Goal: Find specific page/section: Find specific page/section

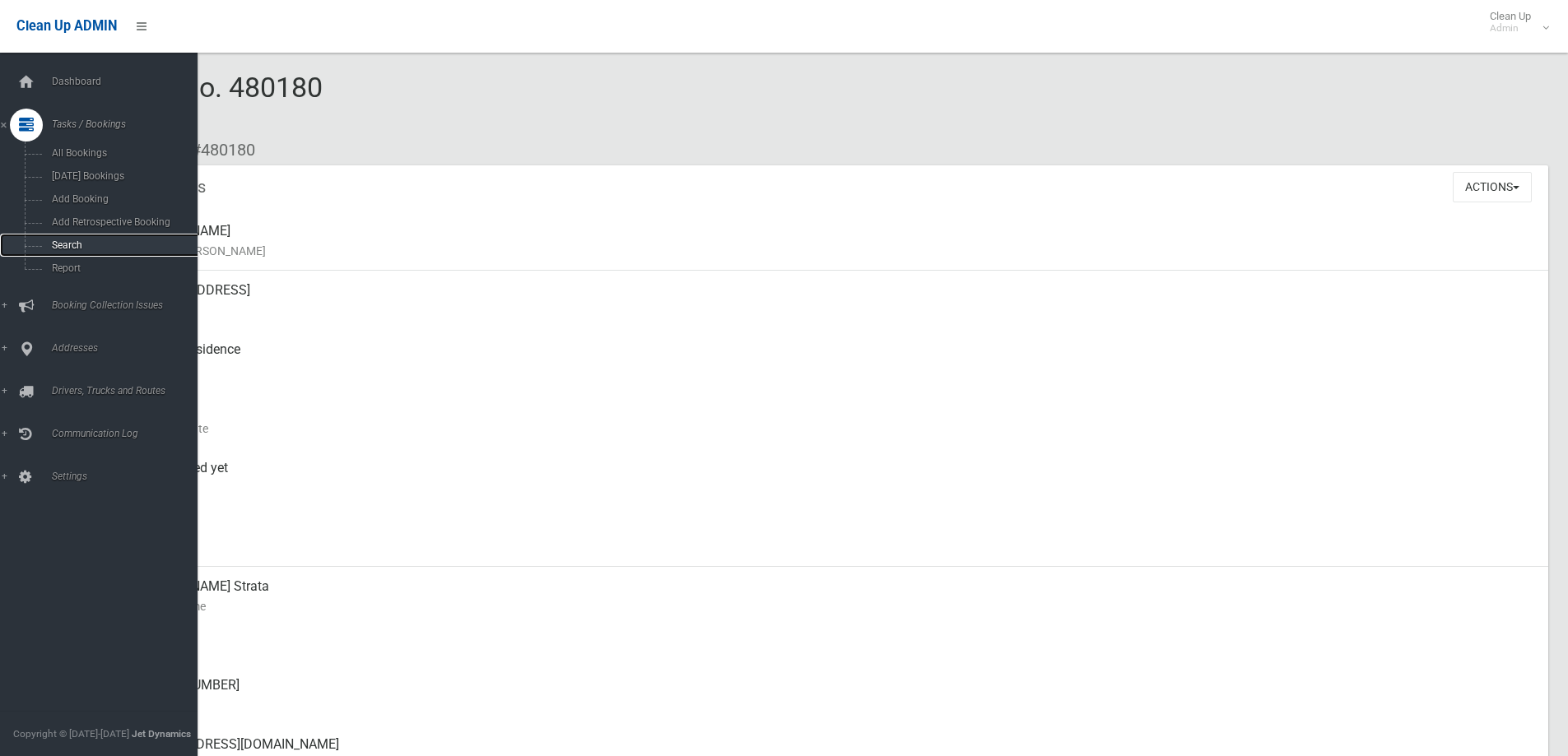
click at [59, 241] on span "Search" at bounding box center [122, 245] width 149 height 11
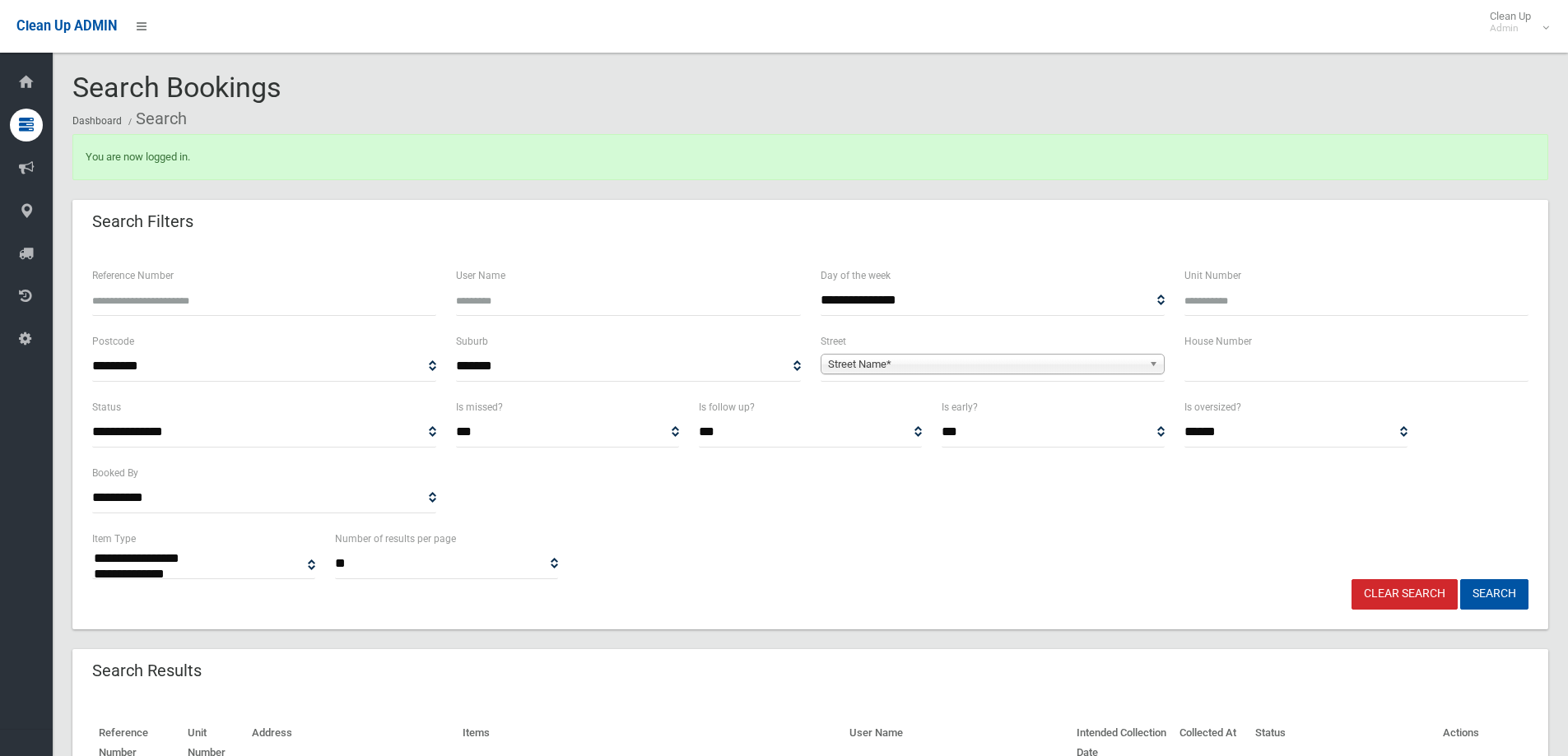
select select
click at [1290, 359] on input "text" at bounding box center [1356, 366] width 344 height 31
type input "**"
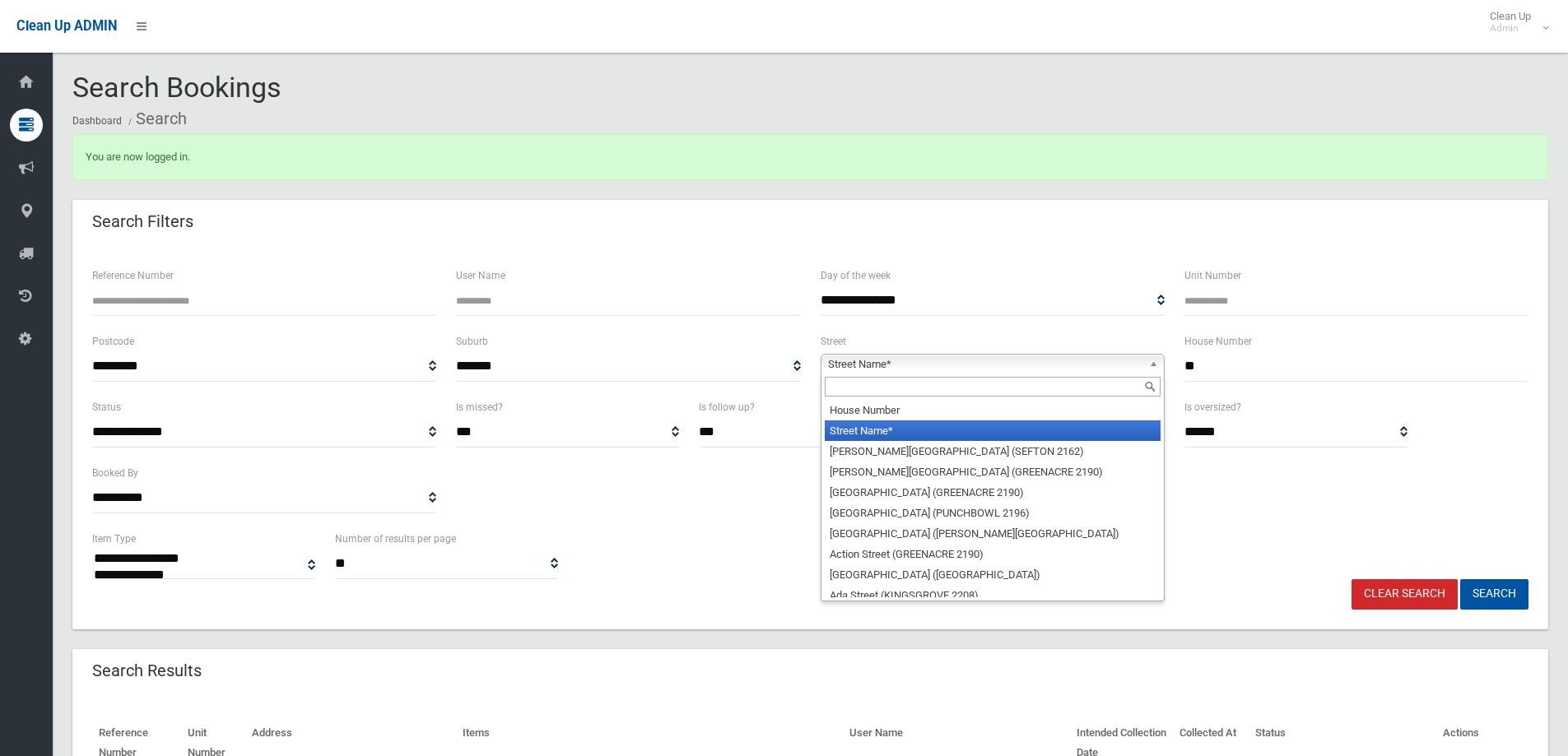
click at [1153, 359] on b at bounding box center [1156, 364] width 15 height 19
click at [934, 383] on input "text" at bounding box center [993, 386] width 336 height 20
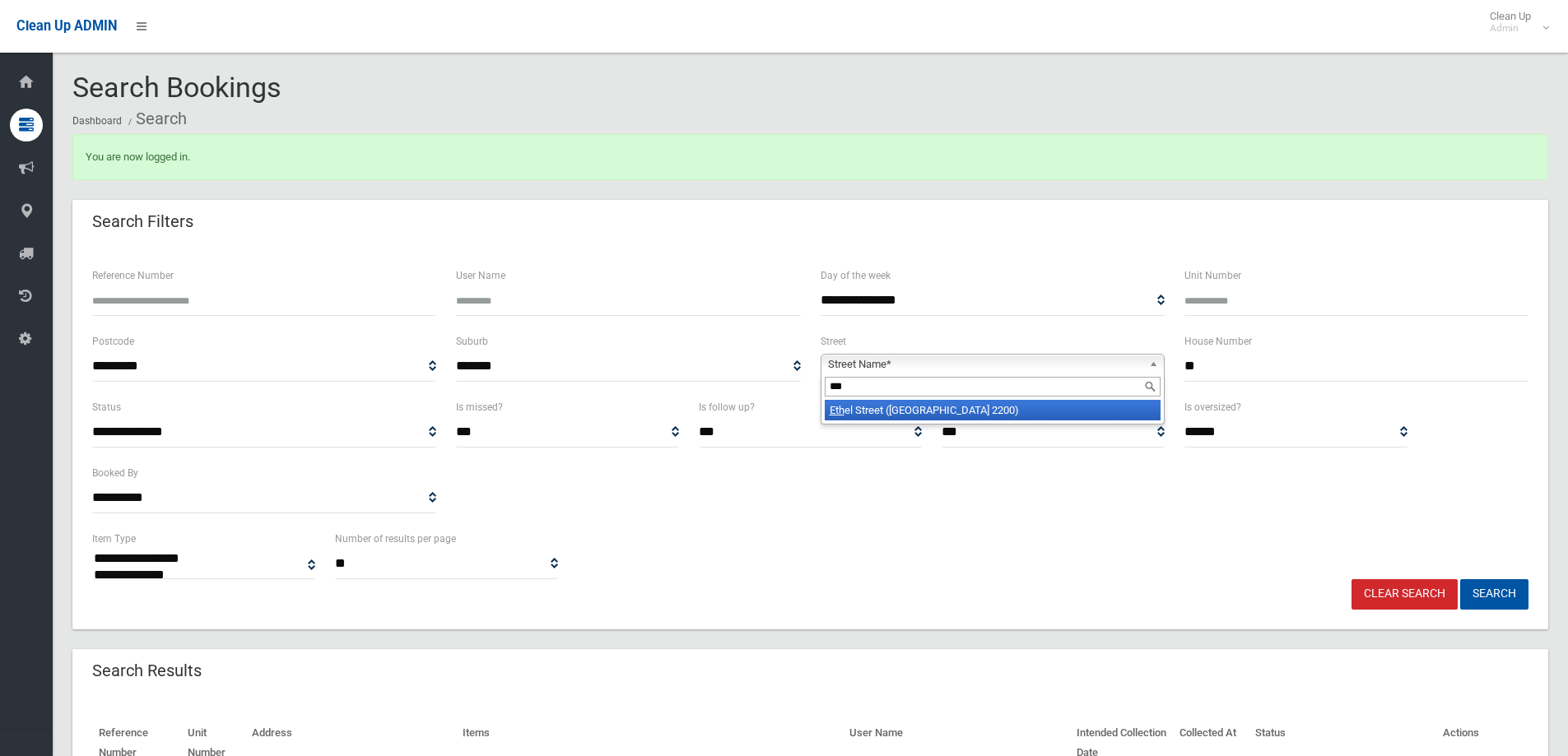
type input "***"
click at [925, 413] on li "[GEOGRAPHIC_DATA] ([GEOGRAPHIC_DATA] 2200)" at bounding box center [993, 411] width 336 height 20
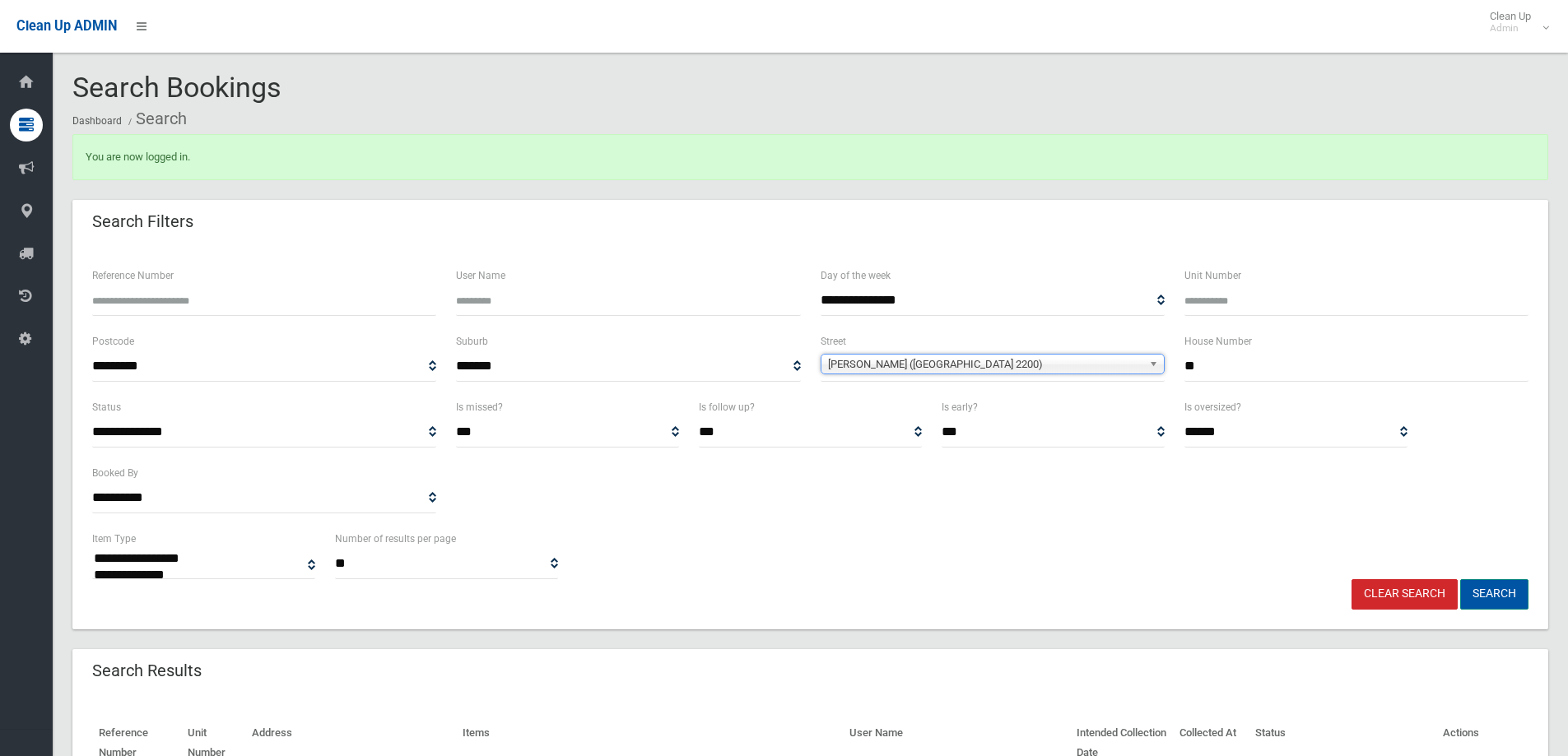
click at [1498, 594] on button "Search" at bounding box center [1495, 594] width 69 height 31
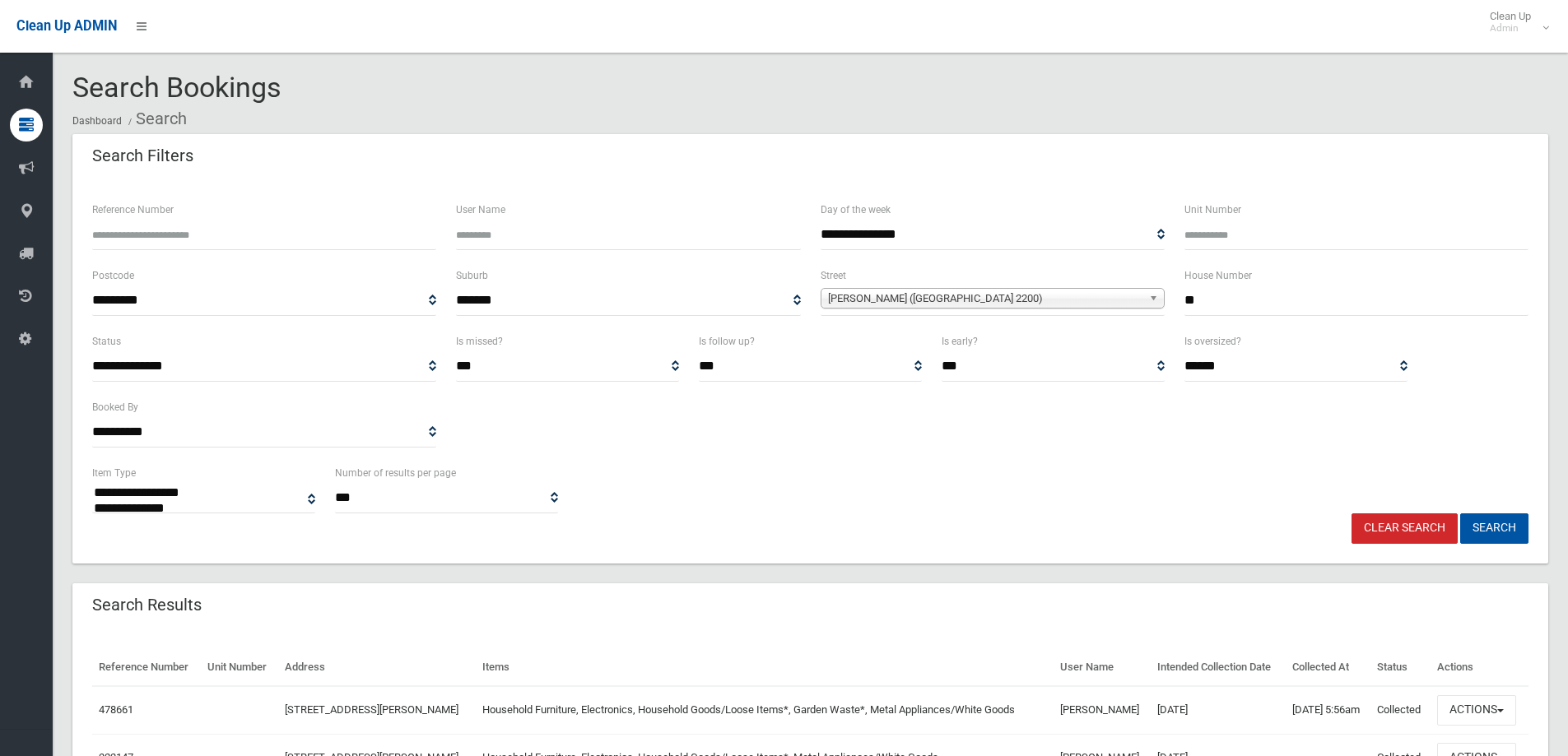
select select
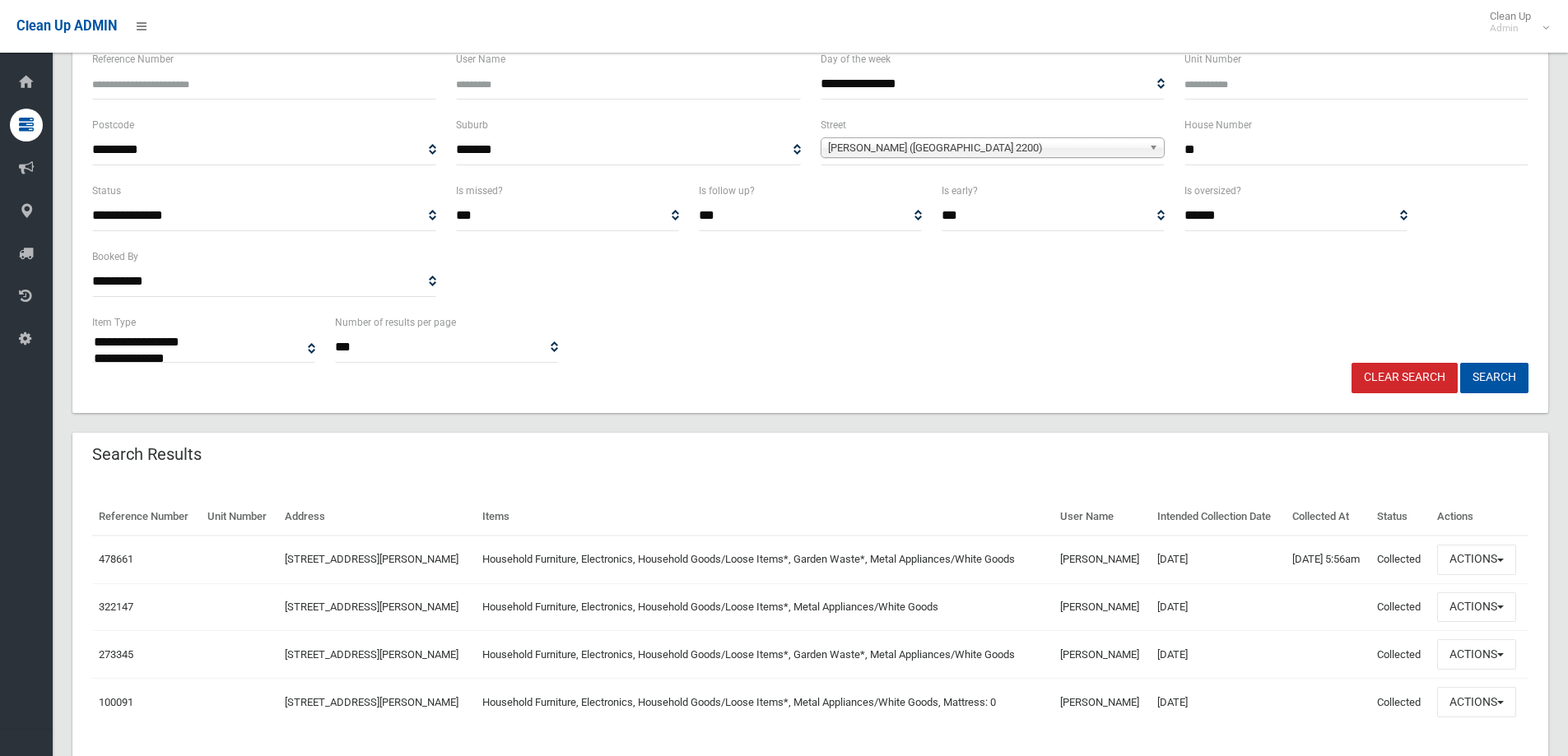
scroll to position [164, 0]
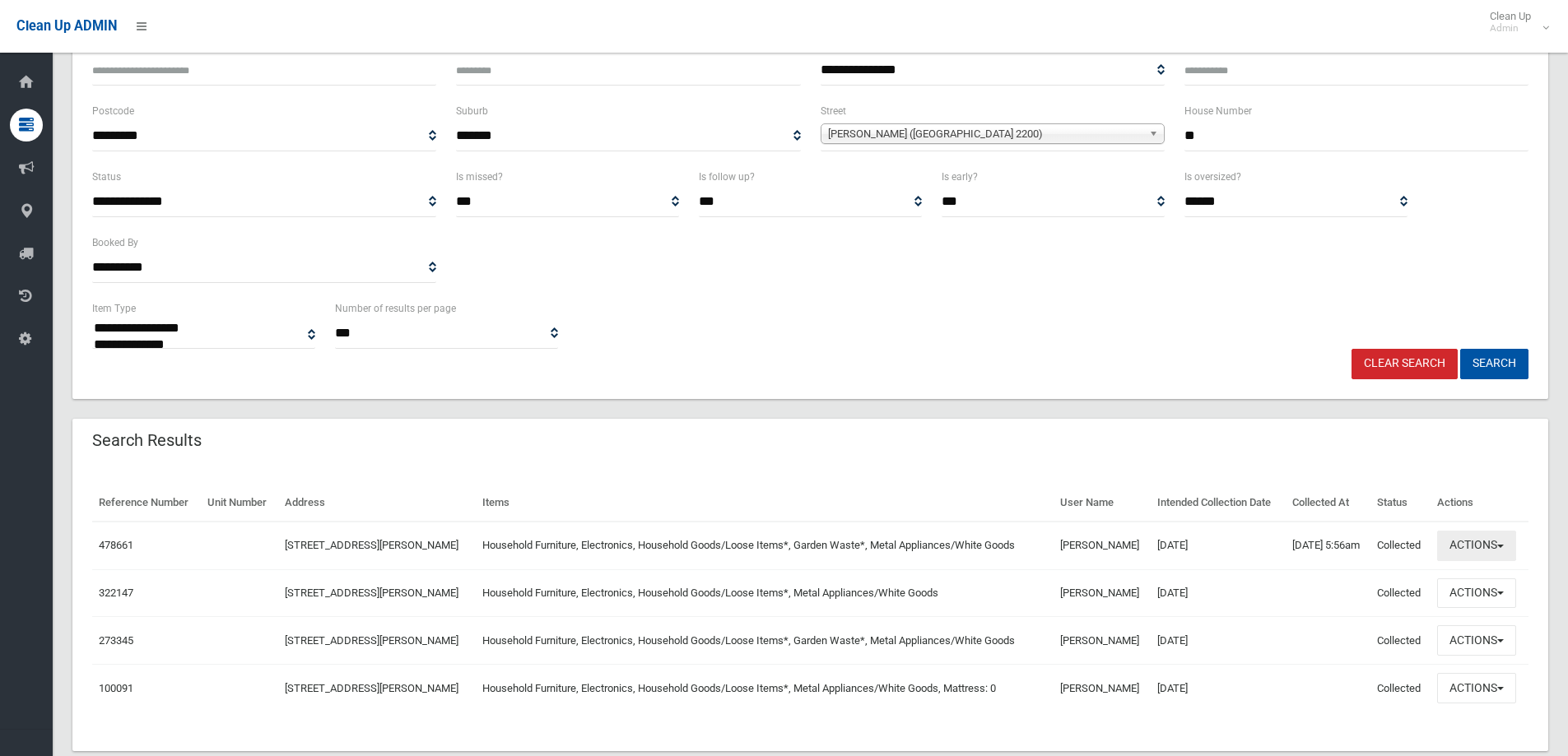
click at [1504, 561] on button "Actions" at bounding box center [1476, 546] width 79 height 31
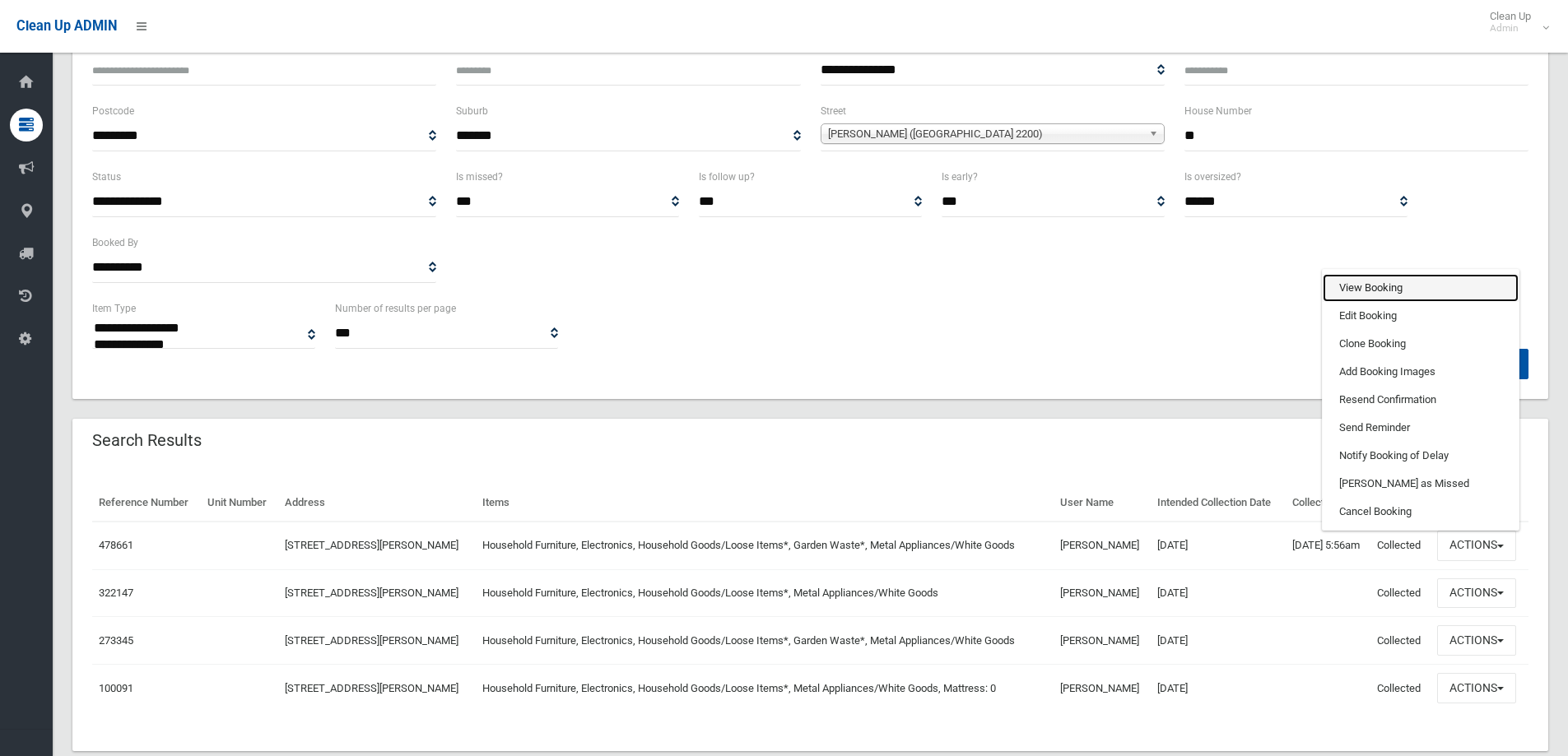
click at [1380, 302] on link "View Booking" at bounding box center [1420, 288] width 196 height 28
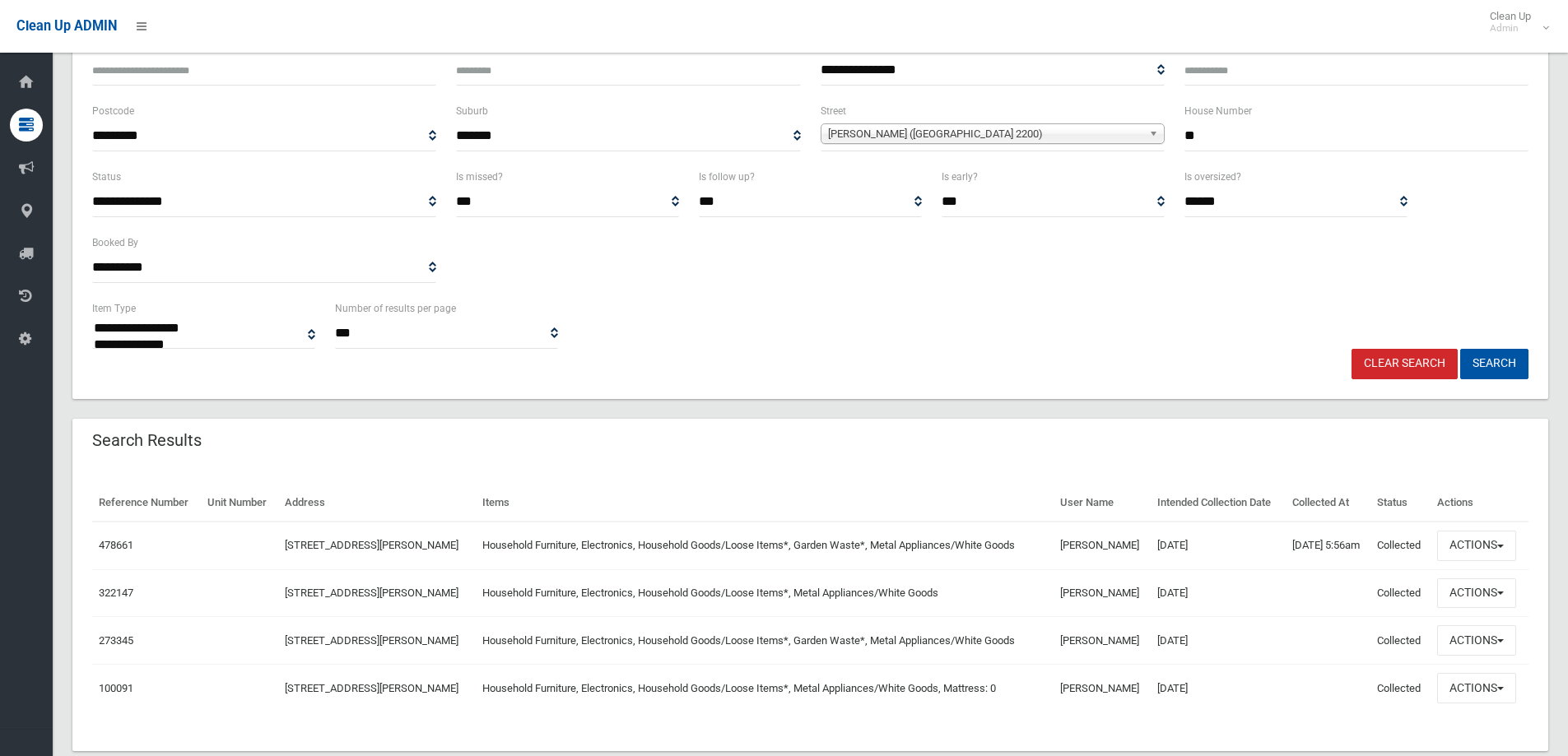
scroll to position [0, 0]
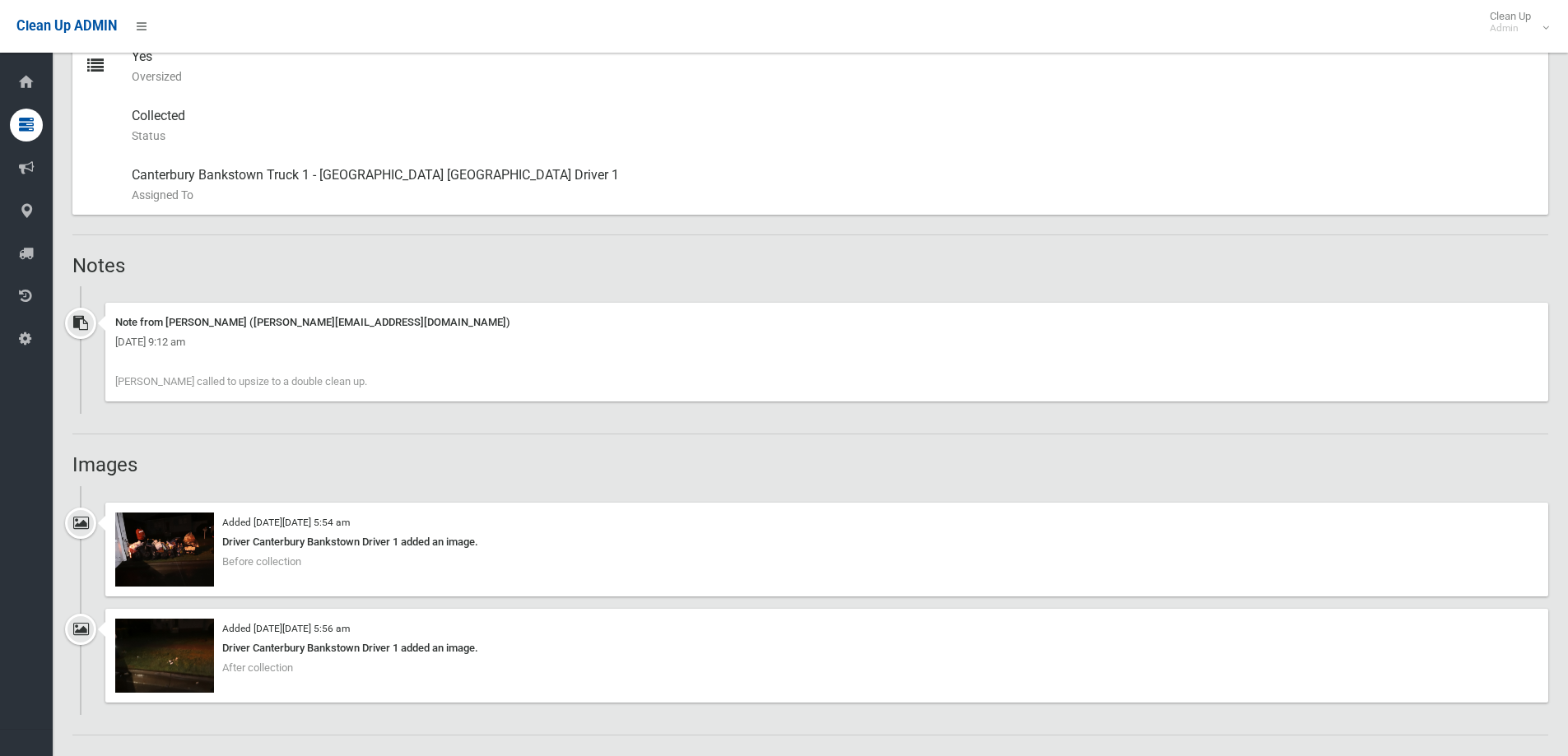
scroll to position [987, 0]
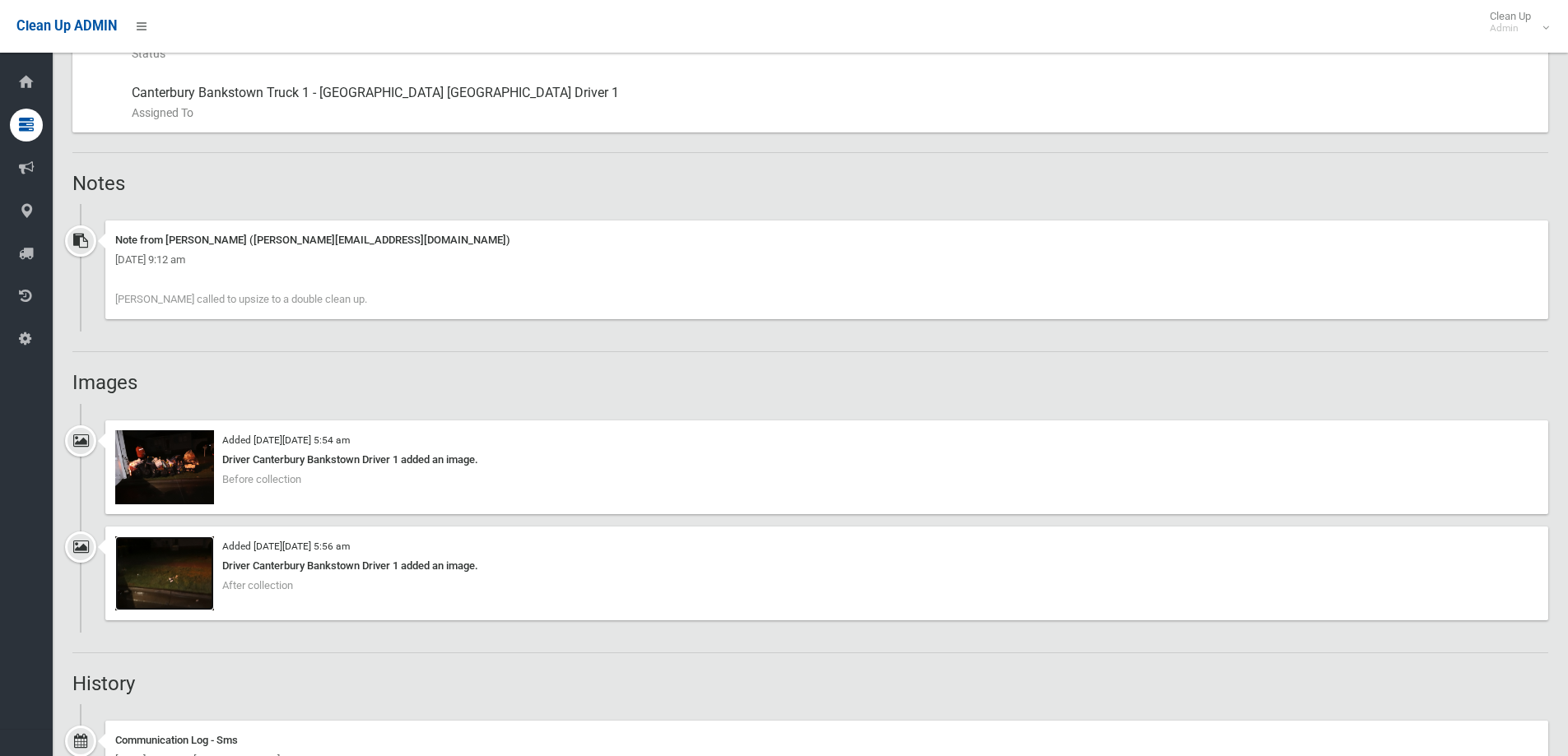
click at [170, 572] on img at bounding box center [164, 574] width 98 height 74
click at [182, 476] on img at bounding box center [164, 467] width 98 height 74
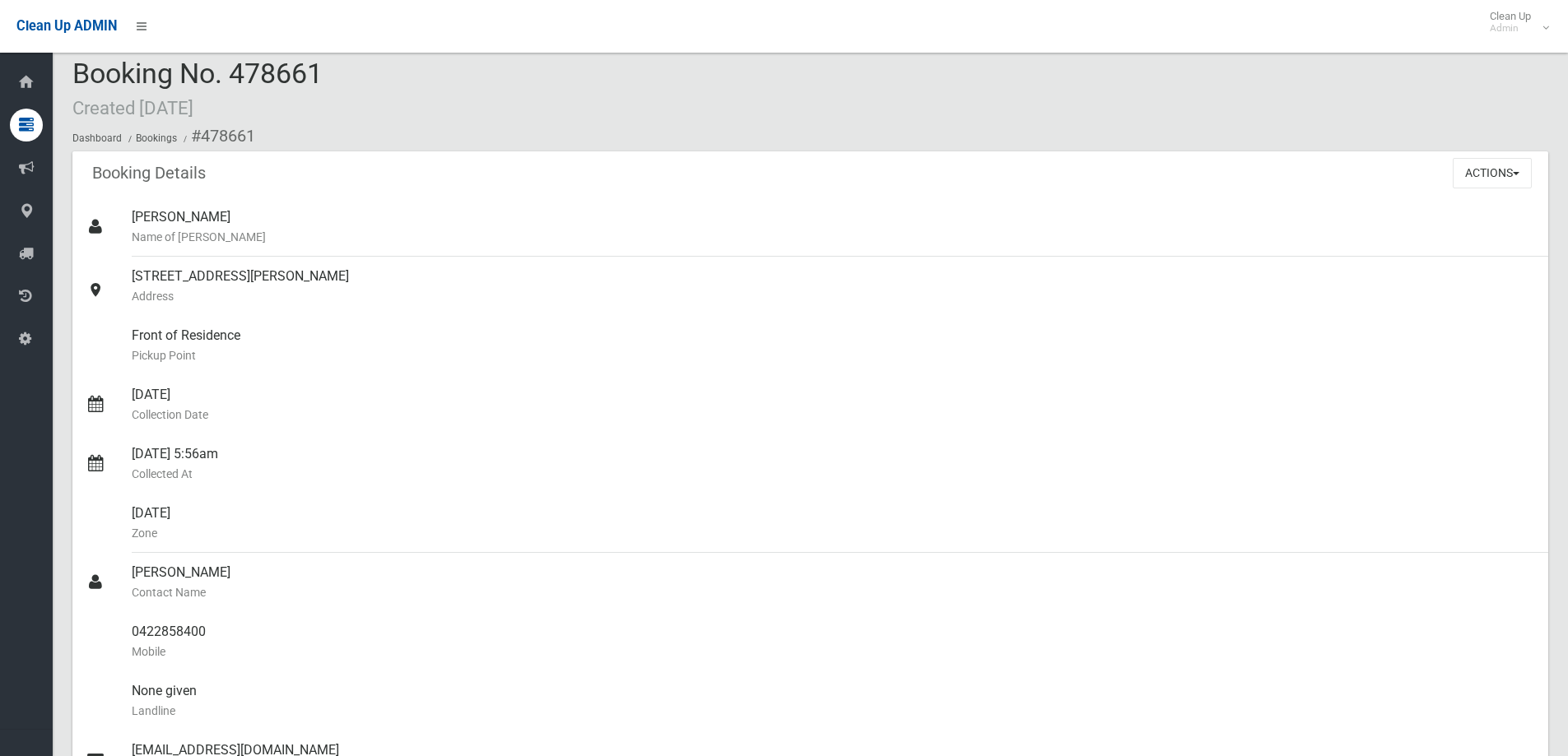
scroll to position [0, 0]
